Goal: Find specific page/section: Find specific page/section

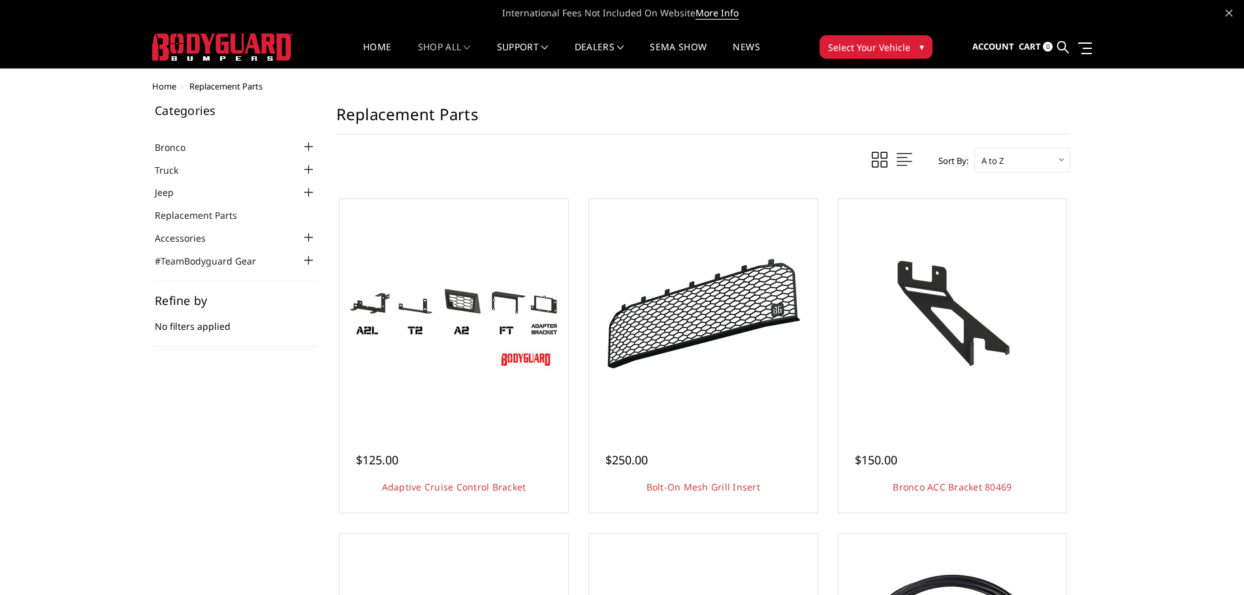
click at [311, 193] on div at bounding box center [309, 193] width 16 height 16
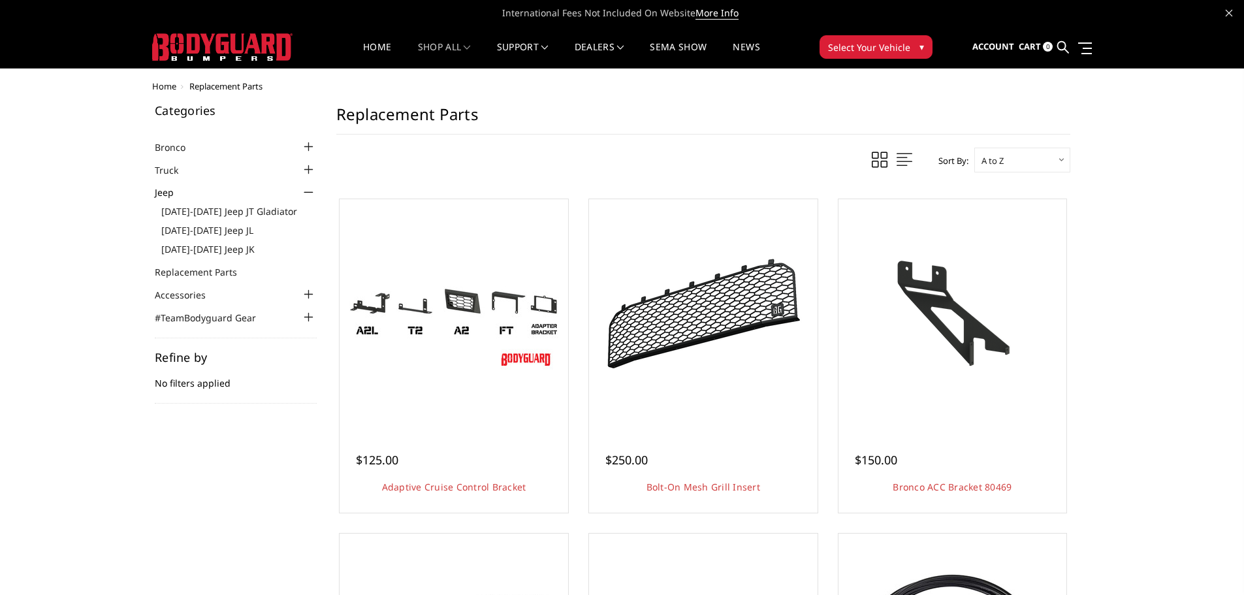
click at [305, 170] on div at bounding box center [309, 170] width 16 height 16
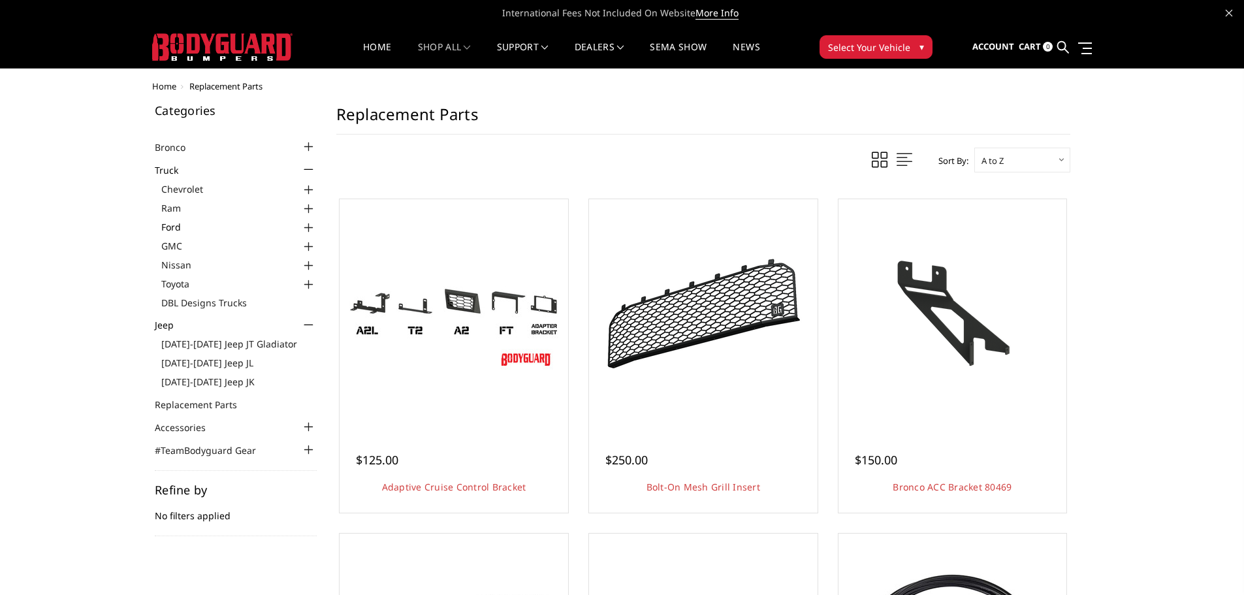
click at [187, 223] on link "Ford" at bounding box center [238, 227] width 155 height 14
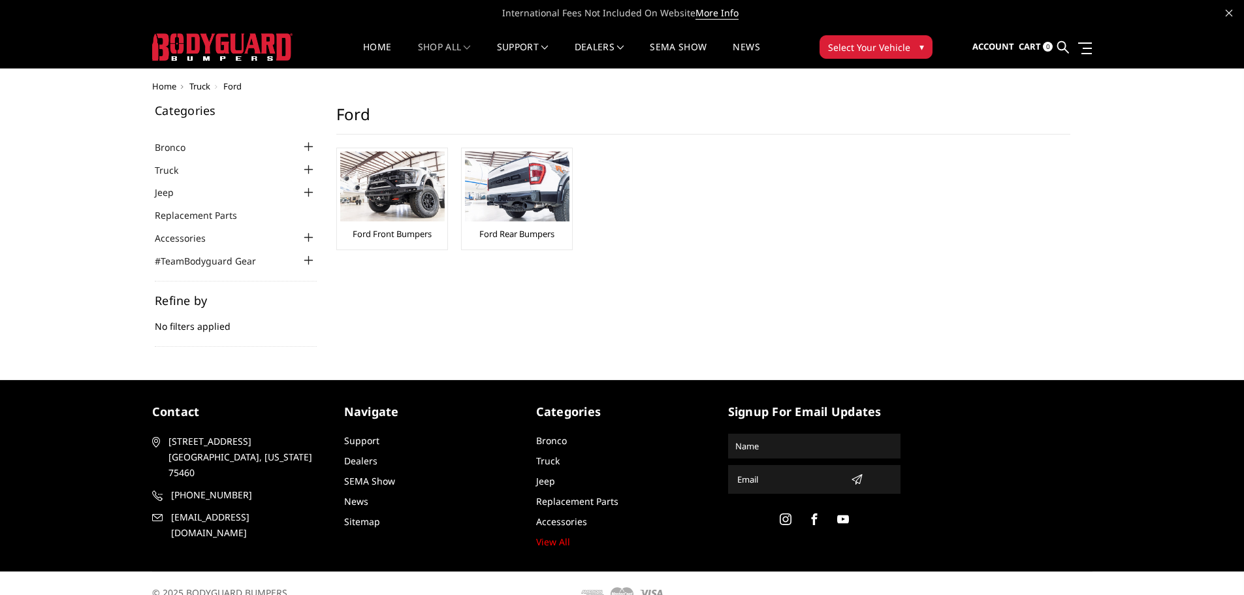
click at [308, 168] on div at bounding box center [309, 170] width 16 height 16
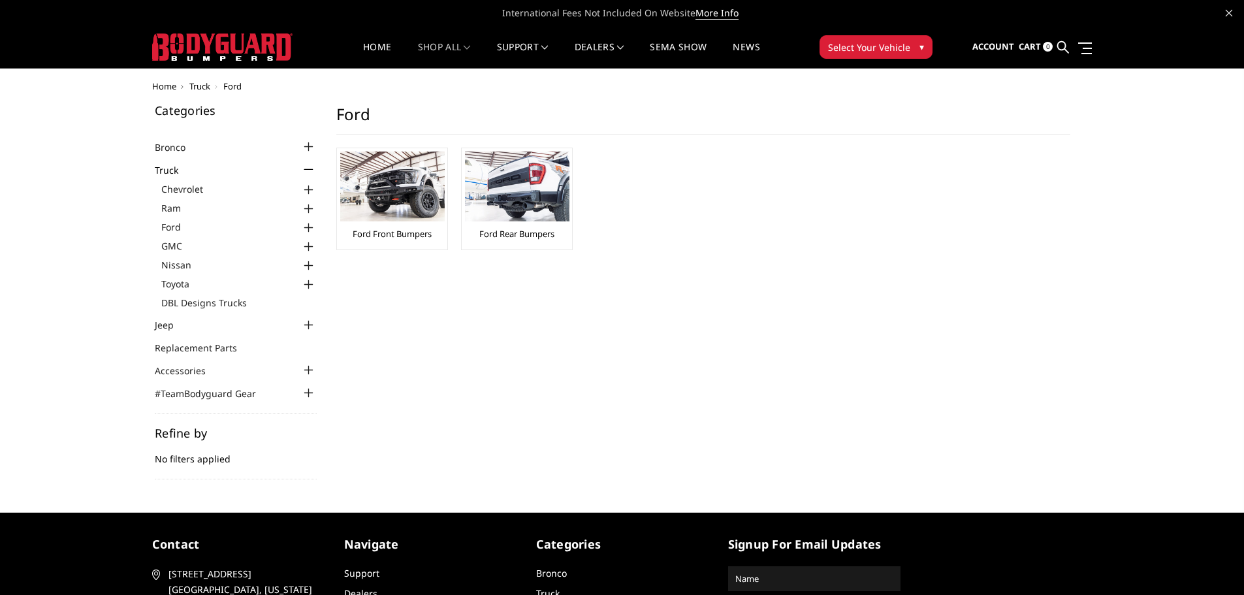
click at [311, 224] on div at bounding box center [309, 228] width 16 height 16
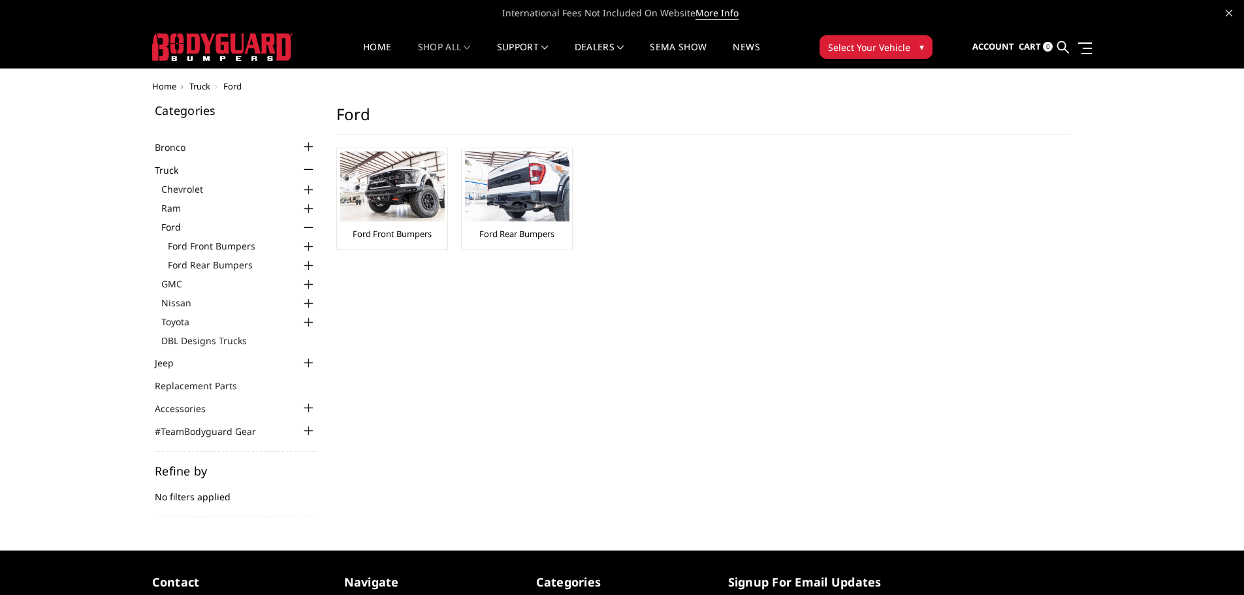
click at [309, 244] on div at bounding box center [309, 247] width 16 height 16
